Goal: Task Accomplishment & Management: Use online tool/utility

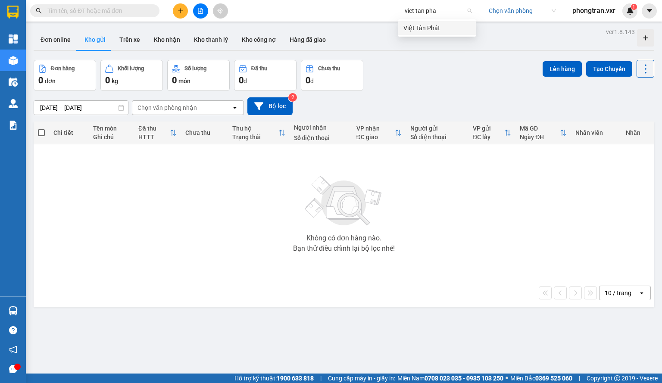
type input "viet tan phat"
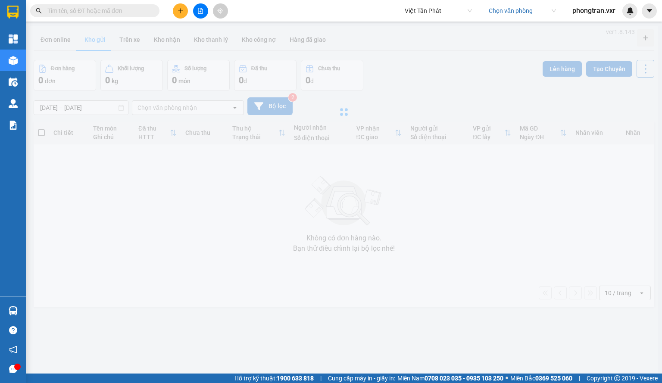
click at [518, 10] on input "search" at bounding box center [519, 10] width 61 height 13
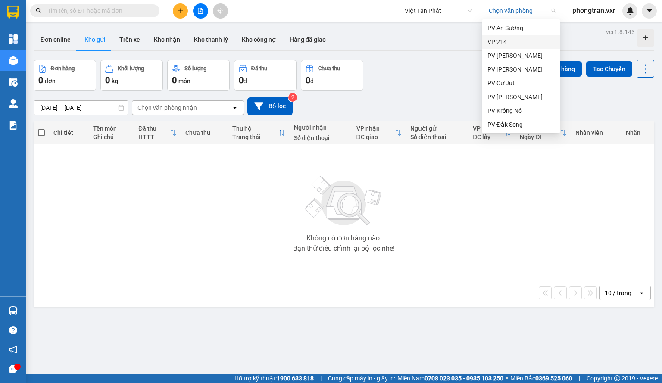
click at [513, 38] on div "VP 214" at bounding box center [521, 41] width 67 height 9
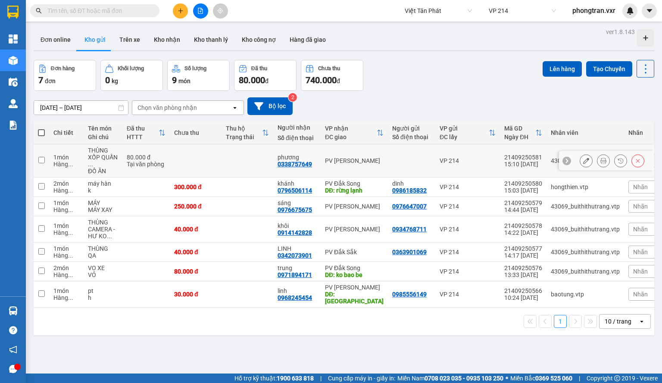
click at [39, 161] on input "checkbox" at bounding box center [41, 160] width 6 height 6
checkbox input "true"
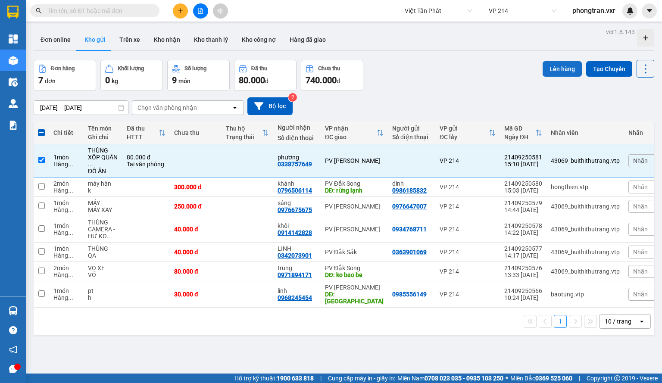
click at [554, 63] on button "Lên hàng" at bounding box center [562, 69] width 39 height 16
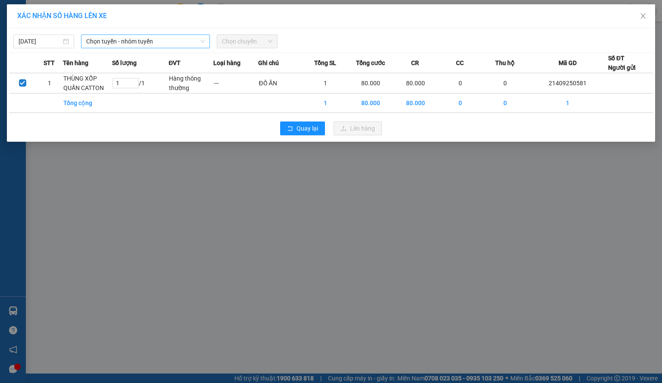
click at [128, 47] on span "Chọn tuyến - nhóm tuyến" at bounding box center [145, 41] width 119 height 13
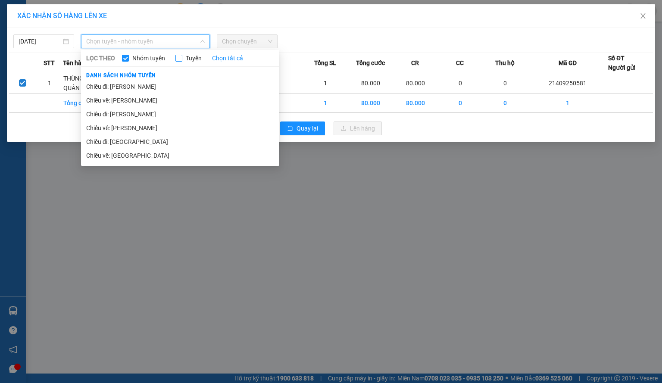
click at [185, 57] on span "Tuyến" at bounding box center [193, 57] width 23 height 9
click at [182, 57] on input "Tuyến" at bounding box center [179, 58] width 7 height 7
checkbox input "true"
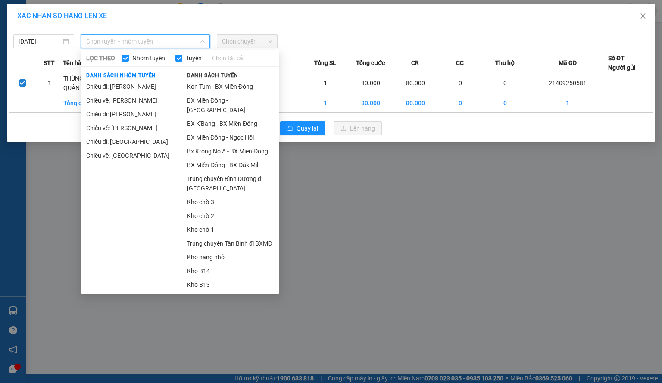
click at [122, 58] on input "Nhóm tuyến" at bounding box center [125, 58] width 7 height 7
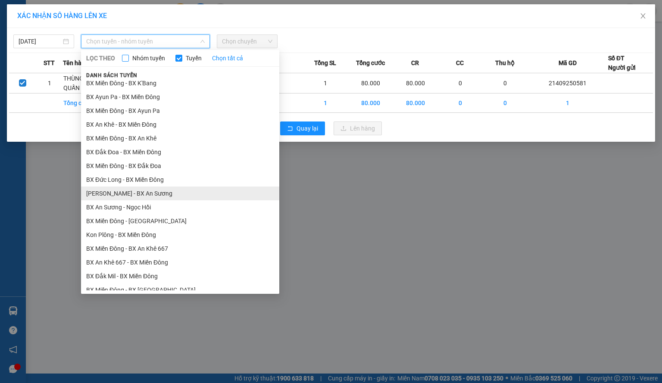
scroll to position [451, 0]
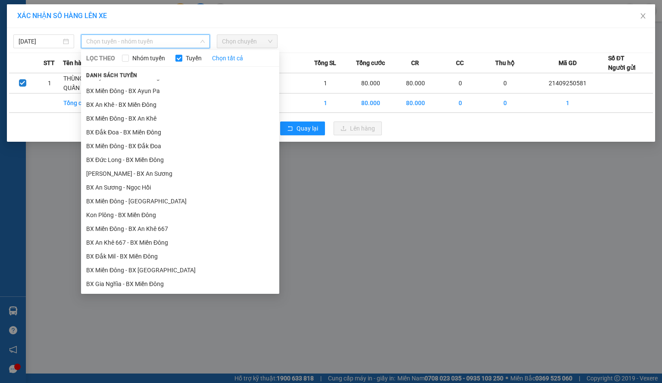
click at [119, 58] on div "LỌC THEO Nhóm tuyến Tuyến Chọn tất cả" at bounding box center [180, 57] width 198 height 9
click at [122, 58] on input "Nhóm tuyến" at bounding box center [125, 58] width 7 height 7
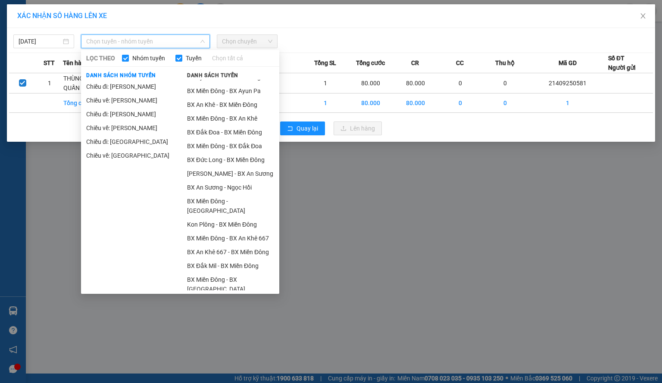
click at [125, 58] on input "Nhóm tuyến" at bounding box center [125, 58] width 7 height 7
checkbox input "false"
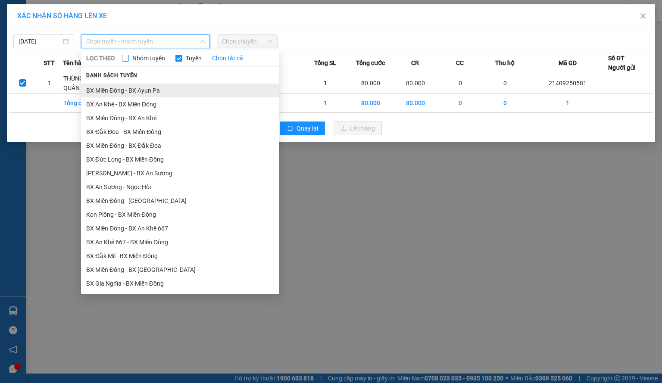
scroll to position [451, 0]
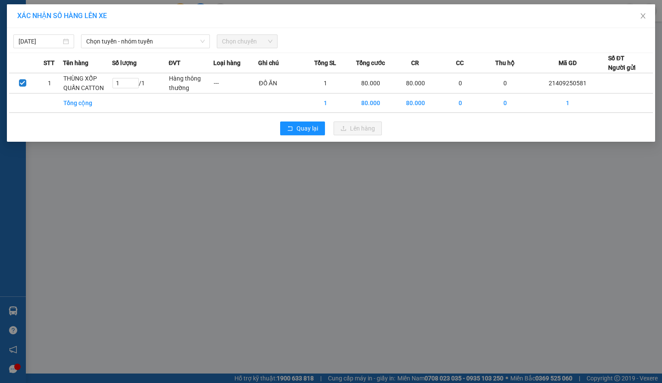
click at [404, 33] on div "15/09/2025 Chọn tuyến - nhóm tuyến LỌC THEO Nhóm tuyến Tuyến Chọn tất cả Danh s…" at bounding box center [331, 39] width 644 height 18
click at [314, 133] on button "Quay lại" at bounding box center [302, 129] width 45 height 14
